Goal: Task Accomplishment & Management: Use online tool/utility

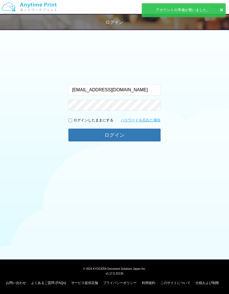
click at [74, 120] on p "ログインしたままにする" at bounding box center [93, 120] width 40 height 5
click at [69, 122] on input "checkbox" at bounding box center [70, 121] width 4 height 4
checkbox input "true"
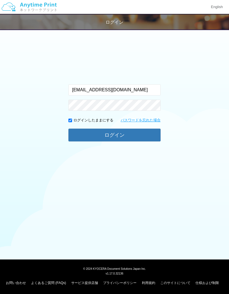
click at [109, 134] on button "ログイン" at bounding box center [114, 135] width 92 height 13
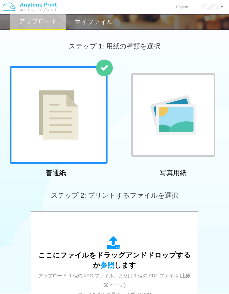
click at [189, 134] on img at bounding box center [173, 115] width 46 height 40
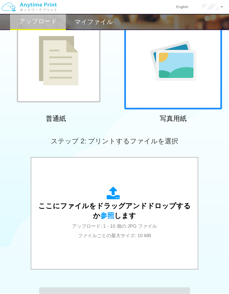
scroll to position [109, 0]
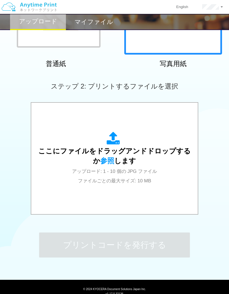
click at [167, 165] on div "ここにファイルをドラッグアンドドロップするか 参照 します アップロード: 1 - 10 個の JPG ファイル ファイルごとの最大サイズ: 10 MB" at bounding box center [114, 158] width 155 height 53
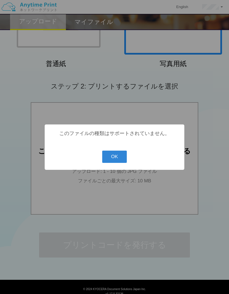
click at [120, 160] on button "OK" at bounding box center [114, 157] width 25 height 12
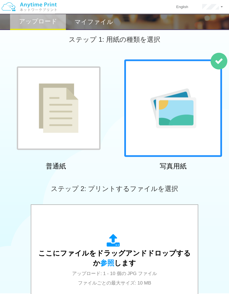
scroll to position [7, 0]
click at [42, 130] on img at bounding box center [59, 109] width 40 height 50
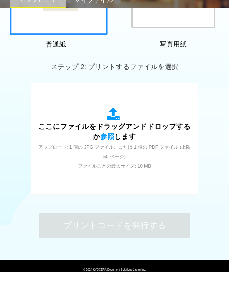
scroll to position [129, 0]
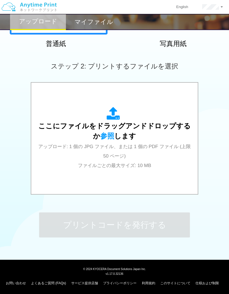
click at [145, 143] on div "ここにファイルをドラッグアンドドロップするか 参照 します アップロード: 1 個の JPG ファイル、または 1 個の PDF ファイル (上限 50 ペー…" at bounding box center [114, 138] width 155 height 63
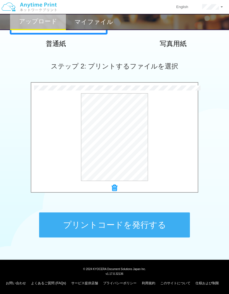
click at [178, 224] on button "プリントコードを発行する" at bounding box center [114, 225] width 151 height 25
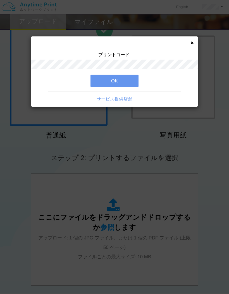
scroll to position [38, 0]
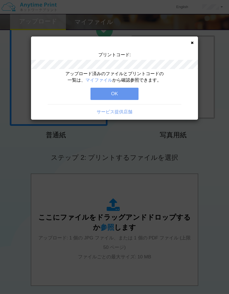
click at [193, 42] on icon at bounding box center [191, 43] width 3 height 4
